Goal: Information Seeking & Learning: Learn about a topic

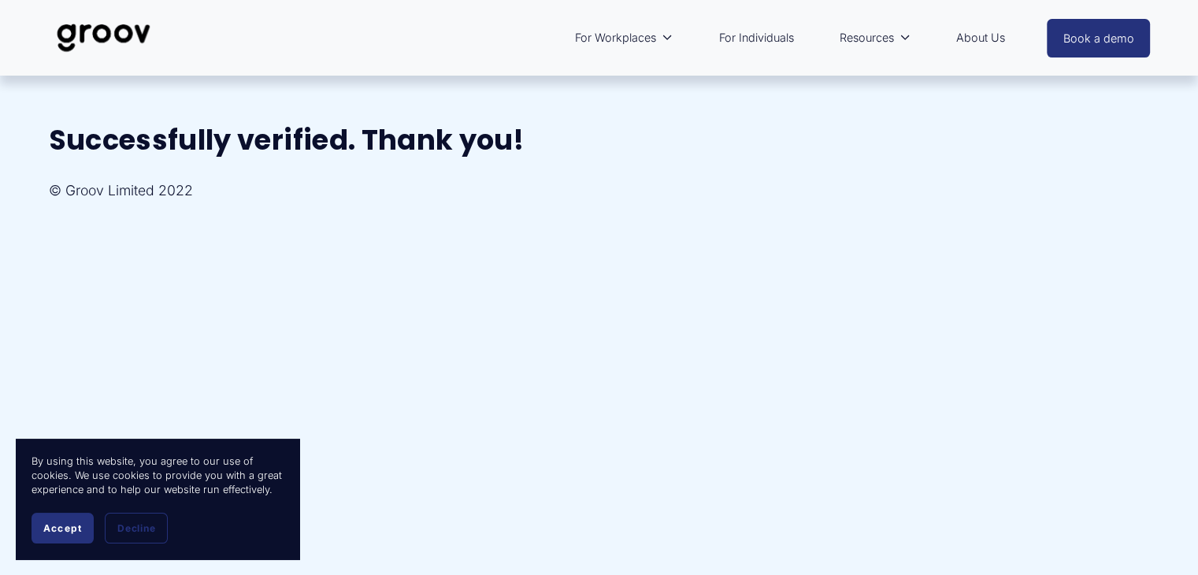
click at [65, 529] on span "Accept" at bounding box center [62, 528] width 39 height 12
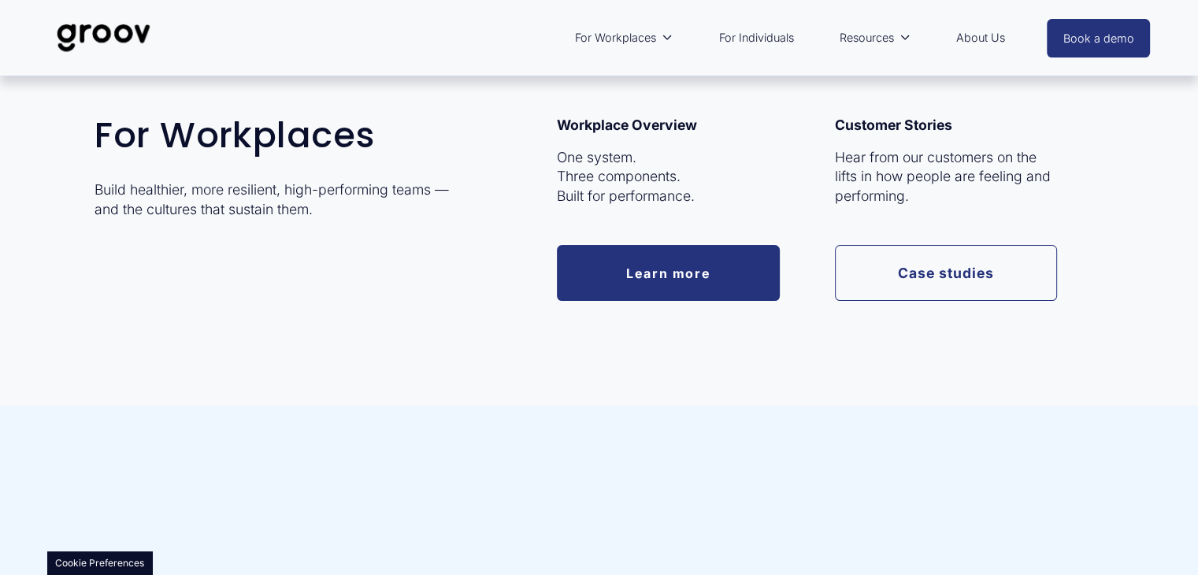
click at [633, 41] on span "For Workplaces" at bounding box center [615, 38] width 81 height 20
click at [666, 272] on link "Learn more" at bounding box center [668, 273] width 223 height 56
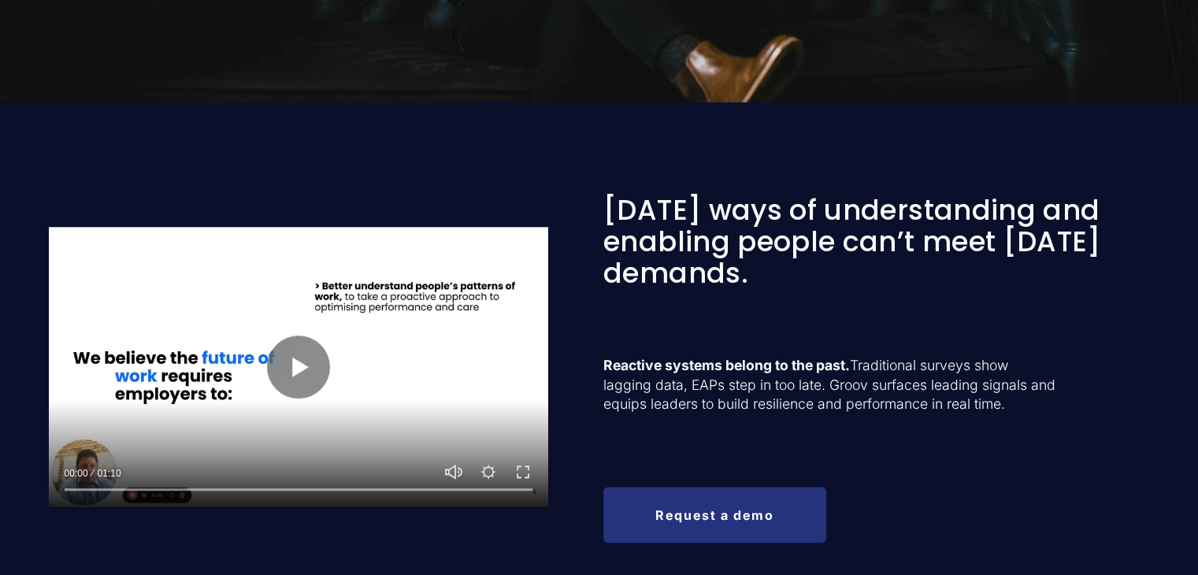
scroll to position [631, 0]
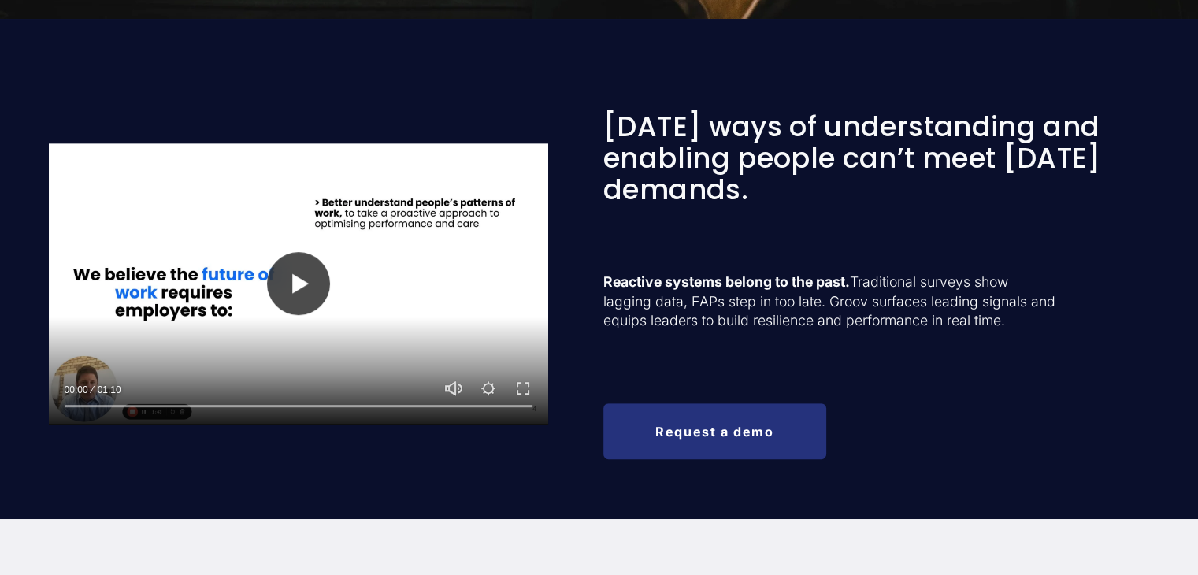
click at [287, 280] on button "Play" at bounding box center [298, 283] width 63 height 63
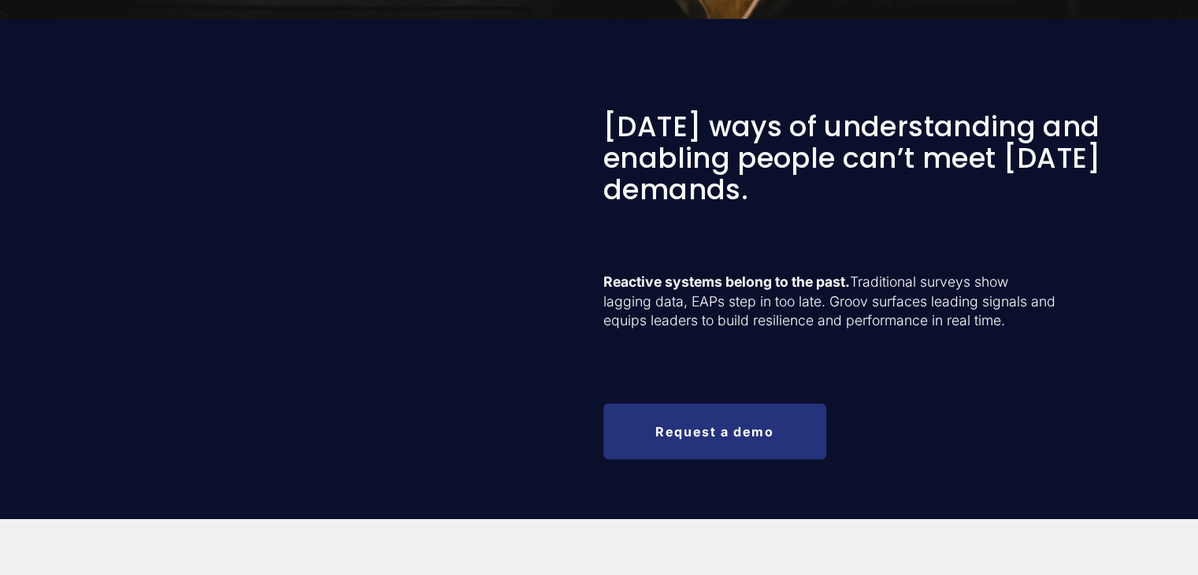
type input "100"
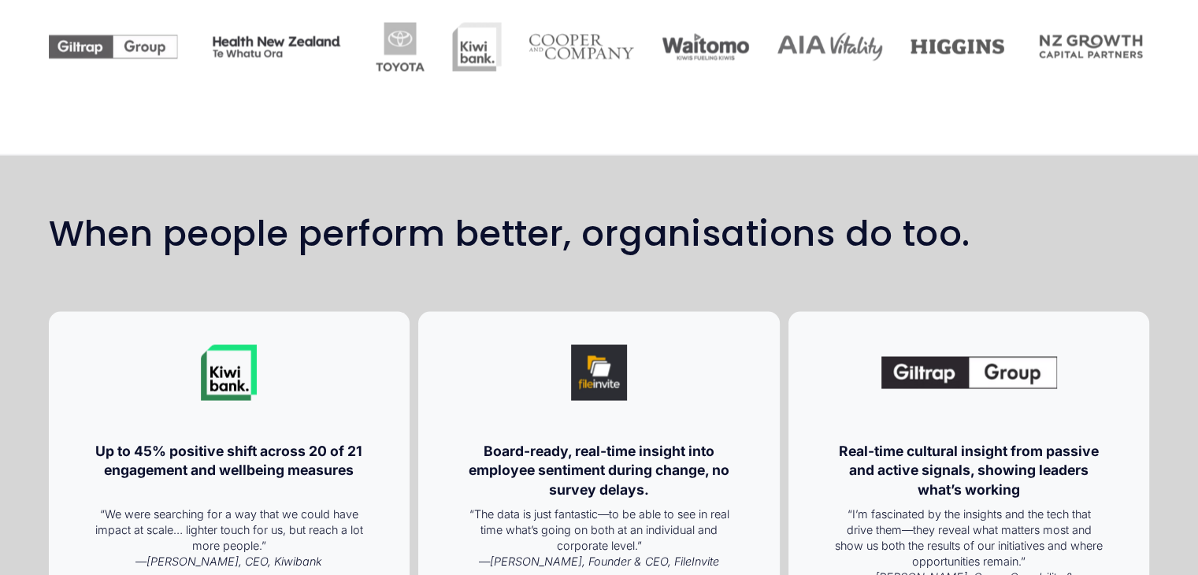
scroll to position [2741, 0]
